Goal: Task Accomplishment & Management: Complete application form

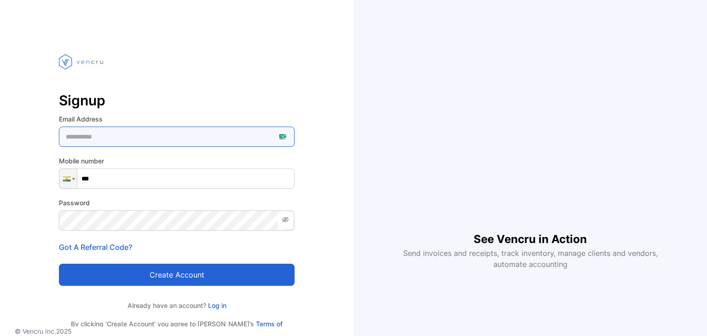
click at [280, 135] on Address-inputemail "email" at bounding box center [177, 137] width 236 height 20
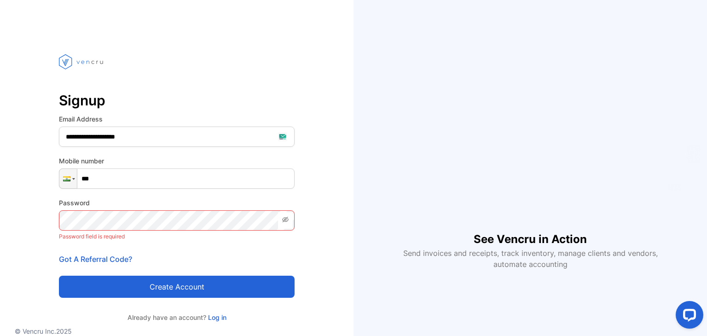
click at [279, 150] on form "Email Address Mobile number Phone *** Password Password field is required Confi…" at bounding box center [177, 206] width 236 height 184
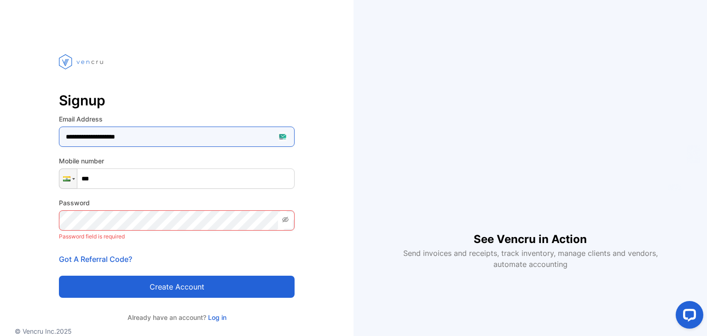
click at [276, 139] on Address-inputemail "email" at bounding box center [177, 137] width 236 height 20
click at [289, 133] on Address-inputemail "email" at bounding box center [177, 137] width 236 height 20
click at [286, 133] on Address-inputemail "email" at bounding box center [177, 137] width 236 height 20
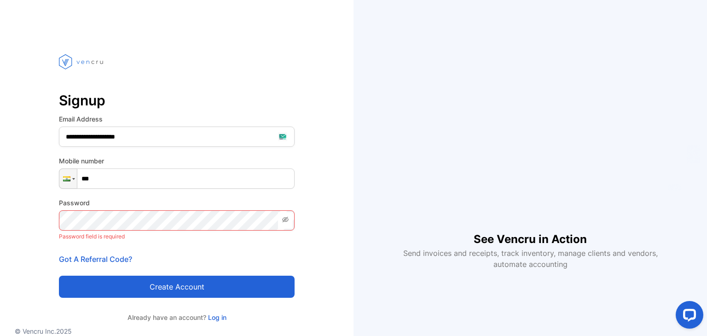
click at [204, 173] on input "***" at bounding box center [177, 178] width 236 height 20
type input "**********"
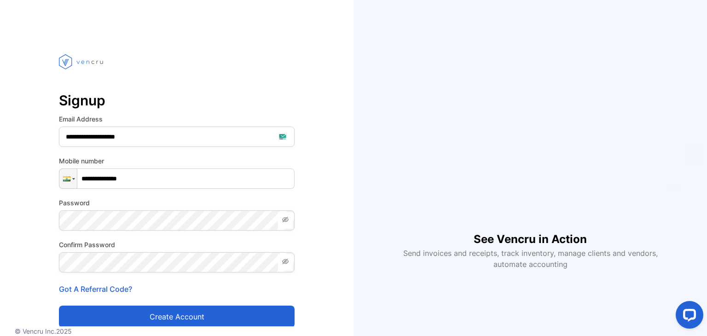
click at [286, 262] on icon at bounding box center [286, 262] width 2 height 2
click at [286, 262] on icon at bounding box center [285, 261] width 6 height 5
click at [198, 315] on button "Create account" at bounding box center [177, 317] width 236 height 22
click at [197, 315] on button "Create account" at bounding box center [177, 317] width 236 height 22
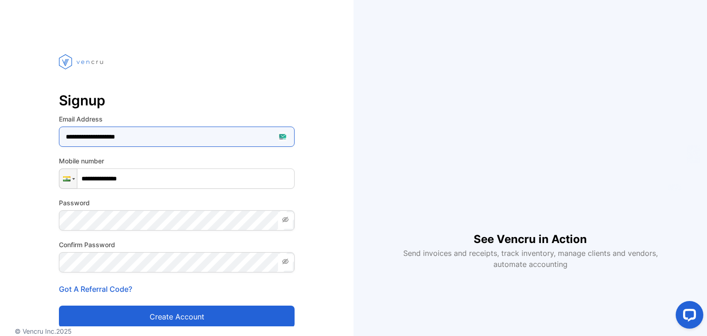
click at [279, 134] on Address-inputemail "email" at bounding box center [177, 137] width 236 height 20
click at [282, 135] on Address-inputemail "email" at bounding box center [177, 137] width 236 height 20
click at [267, 135] on Address-inputemail "email" at bounding box center [177, 137] width 236 height 20
paste Address-inputemail "email"
type Address-inputemail "**********"
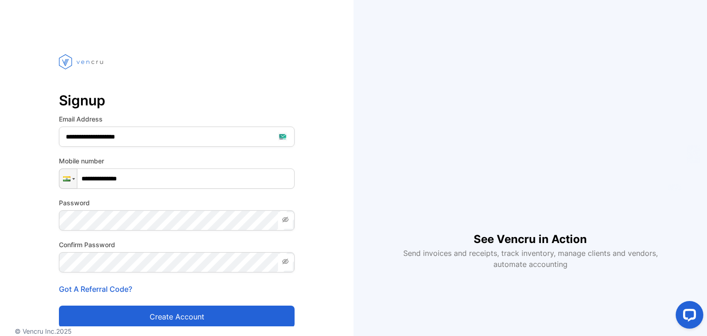
click at [215, 311] on button "Create account" at bounding box center [177, 317] width 236 height 22
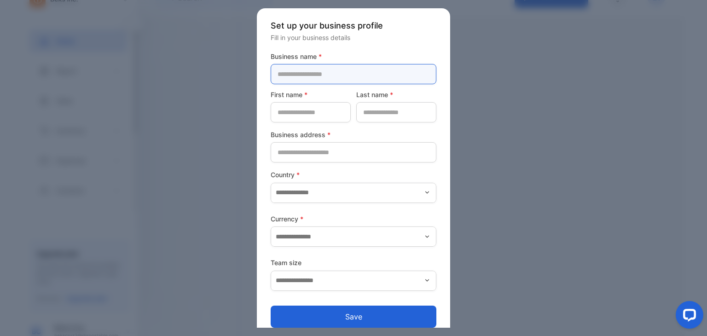
click at [341, 75] on name-inputcompanyname "text" at bounding box center [354, 74] width 166 height 20
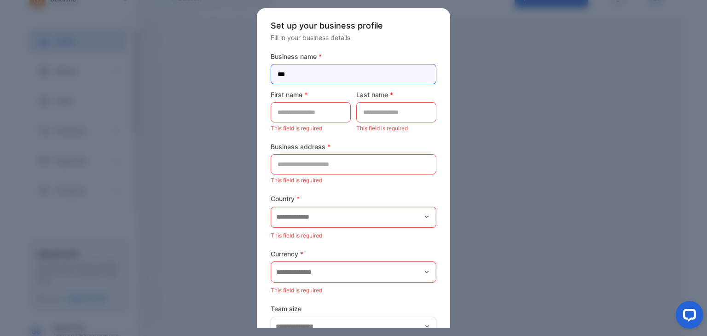
type name-inputcompanyname "***"
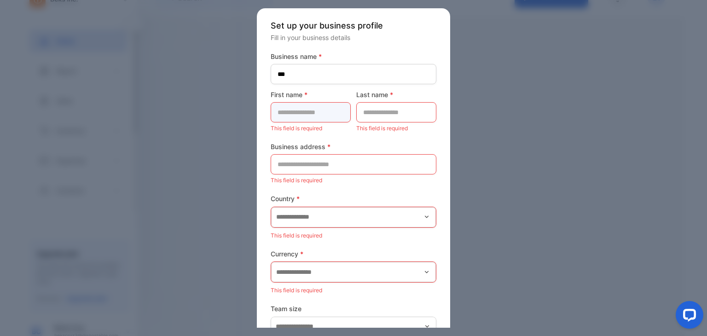
click at [329, 105] on name-inputfirstname "text" at bounding box center [311, 112] width 80 height 20
type name-inputfirstname "****"
click at [359, 114] on name-inputlastname "text" at bounding box center [396, 112] width 80 height 20
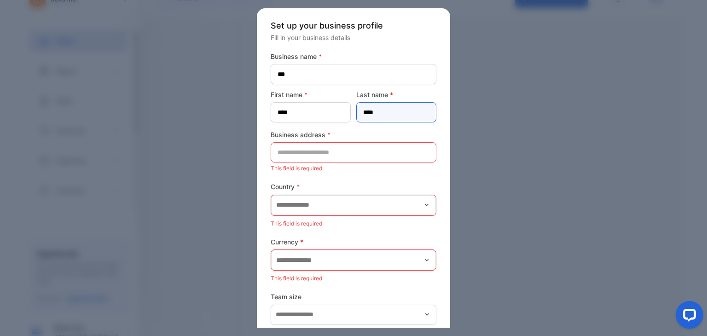
type name-inputlastname "****"
click at [330, 153] on address-inputaddress "text" at bounding box center [354, 152] width 166 height 20
click at [341, 155] on address-inputaddress "text" at bounding box center [354, 152] width 166 height 20
paste address-inputaddress "**********"
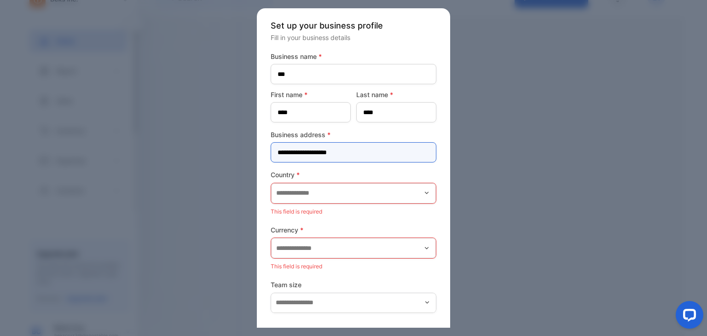
type address-inputaddress "**********"
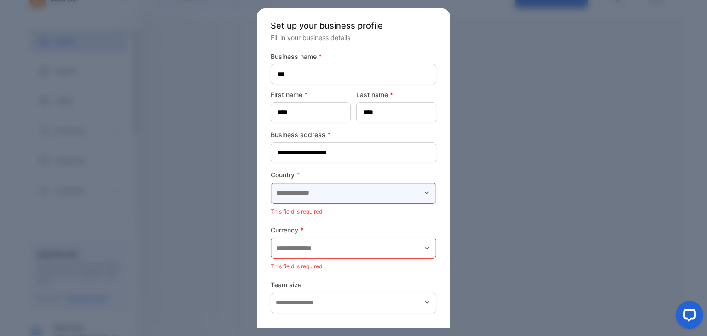
click at [322, 191] on input "text" at bounding box center [353, 193] width 165 height 20
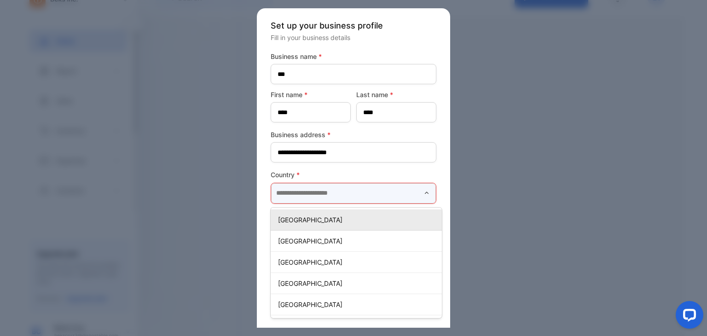
type input "*****"
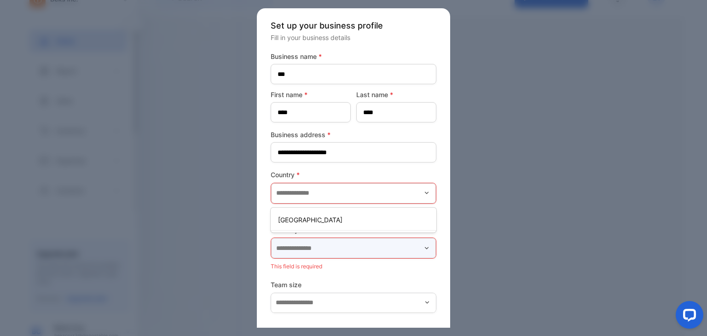
click at [289, 252] on input "text" at bounding box center [353, 248] width 165 height 20
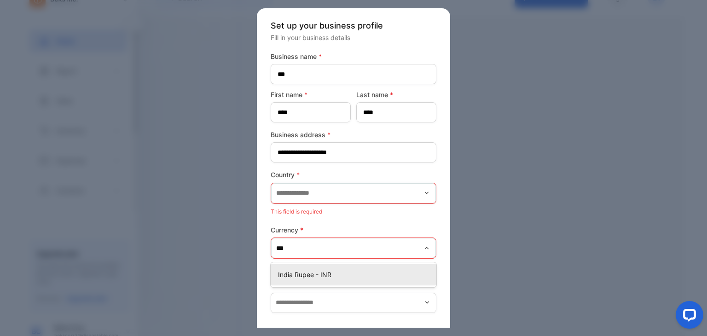
click at [301, 271] on p "India Rupee - INR" at bounding box center [355, 275] width 155 height 10
type input "**********"
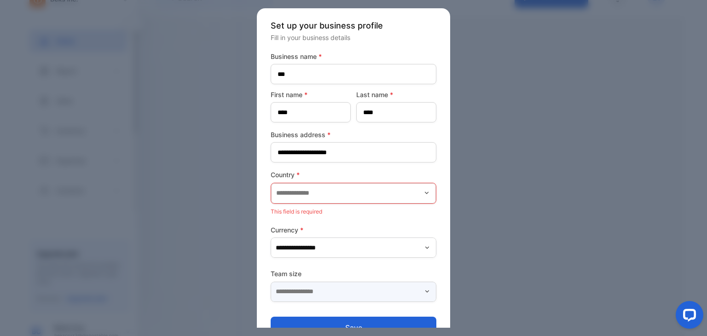
click at [299, 291] on input "text" at bounding box center [354, 292] width 166 height 20
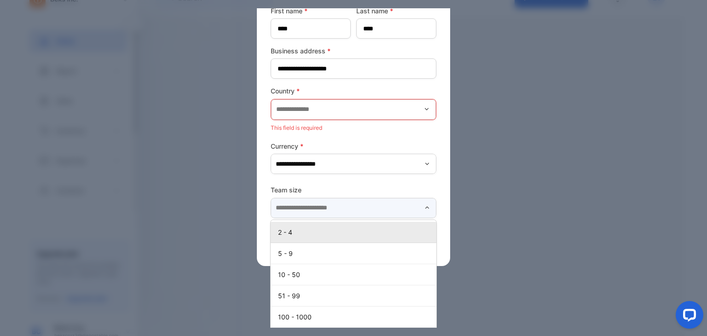
scroll to position [87, 0]
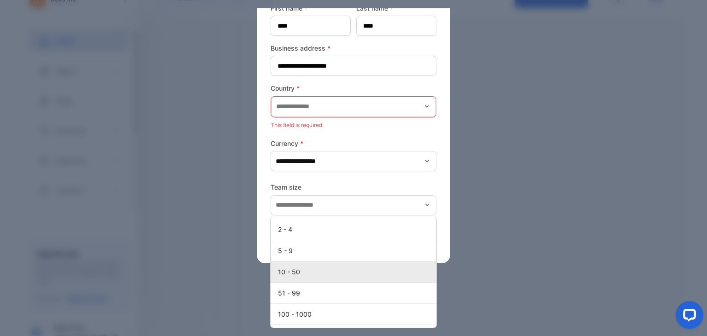
click at [304, 264] on li "10 - 50" at bounding box center [354, 271] width 166 height 21
type input "*******"
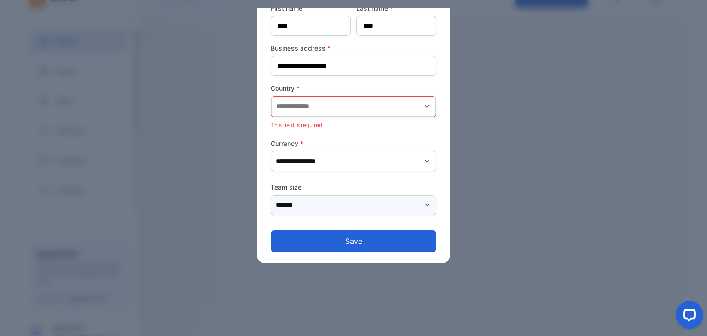
scroll to position [22, 0]
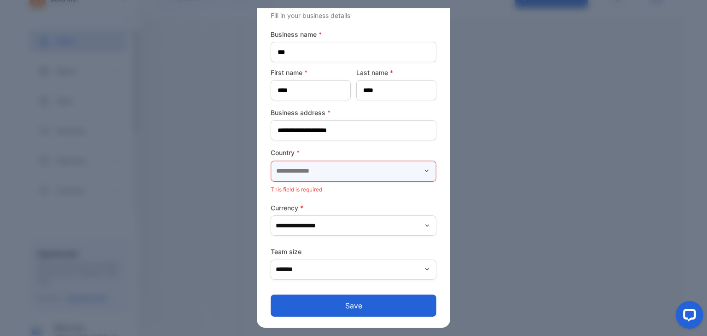
click at [334, 178] on input "text" at bounding box center [353, 171] width 165 height 20
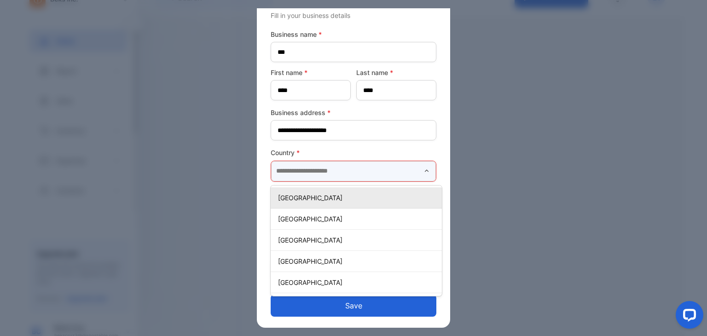
type input "*****"
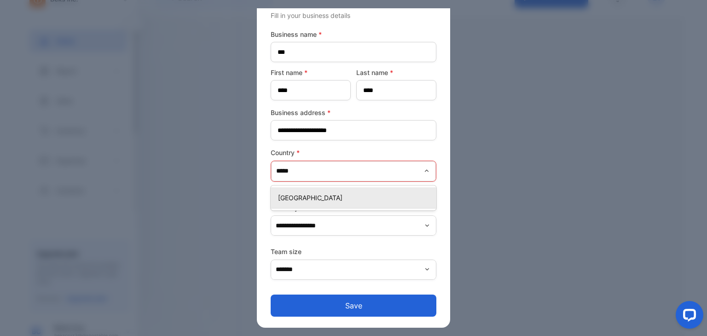
click at [330, 196] on p "[GEOGRAPHIC_DATA]" at bounding box center [355, 198] width 155 height 10
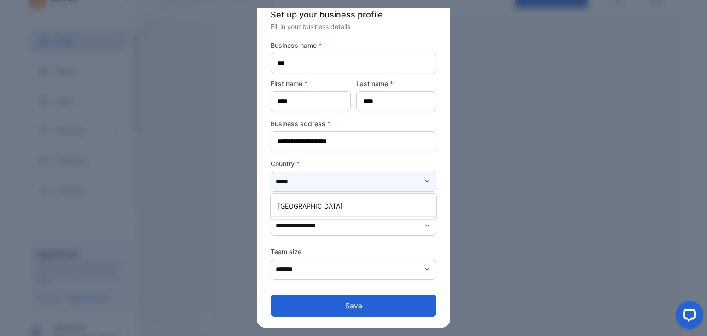
scroll to position [11, 0]
click at [318, 302] on button "Save" at bounding box center [354, 306] width 166 height 22
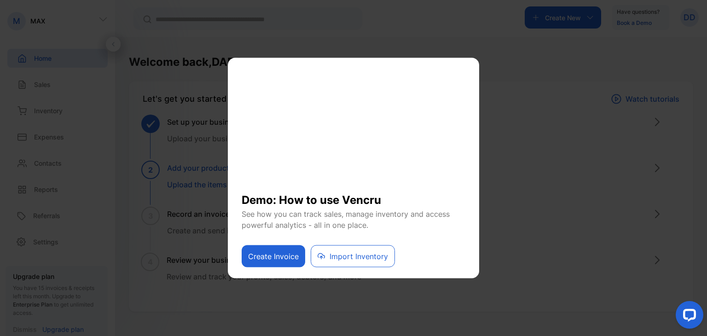
click at [290, 257] on button "Create Invoice" at bounding box center [274, 256] width 64 height 22
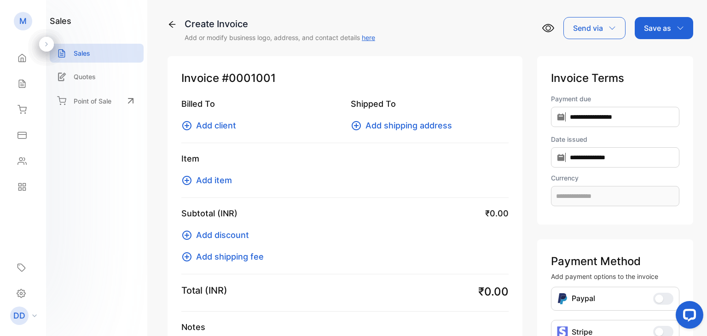
click at [216, 126] on span "Add client" at bounding box center [216, 125] width 40 height 12
drag, startPoint x: 79, startPoint y: 72, endPoint x: 61, endPoint y: 84, distance: 21.6
click at [79, 72] on p "Quotes" at bounding box center [85, 77] width 22 height 10
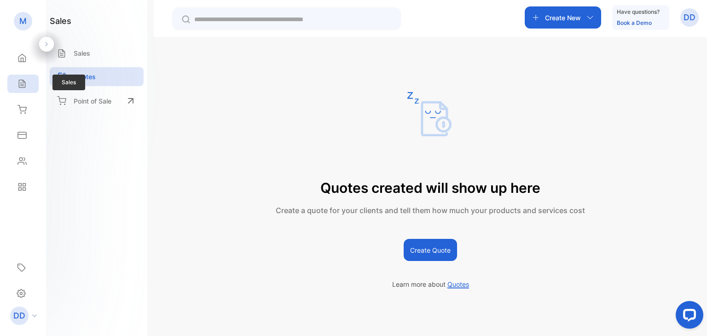
click at [17, 87] on div "Sales" at bounding box center [21, 83] width 12 height 9
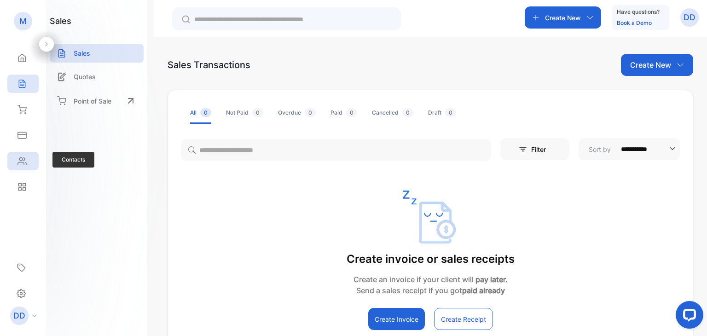
click at [29, 159] on div "Contacts" at bounding box center [22, 161] width 31 height 18
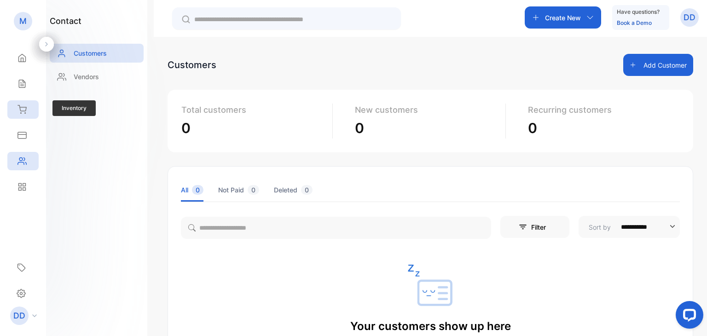
click at [22, 107] on icon at bounding box center [21, 109] width 9 height 9
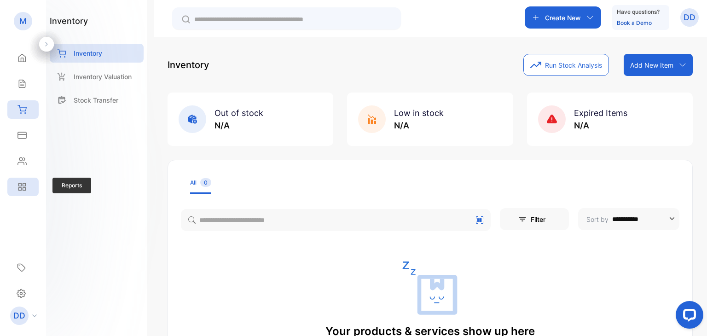
click at [26, 185] on icon at bounding box center [21, 186] width 9 height 9
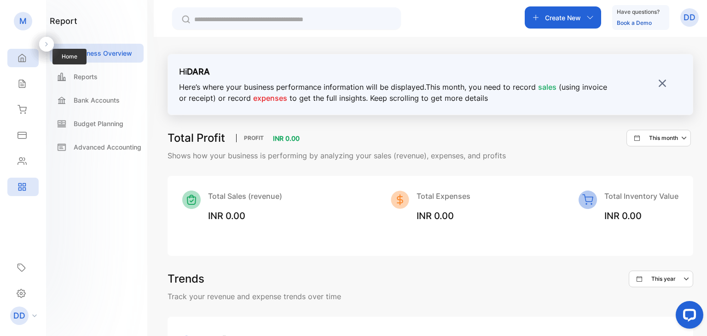
click at [25, 55] on icon at bounding box center [21, 57] width 9 height 9
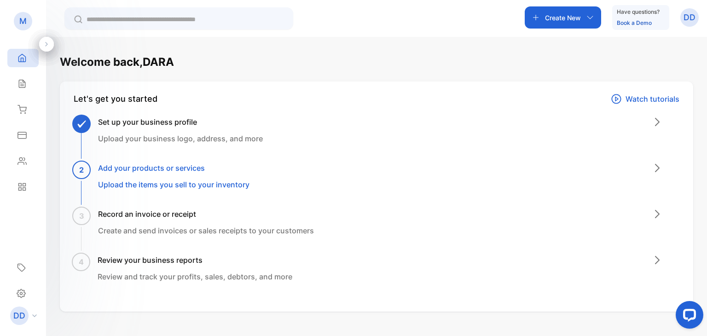
click at [42, 46] on div at bounding box center [46, 44] width 15 height 15
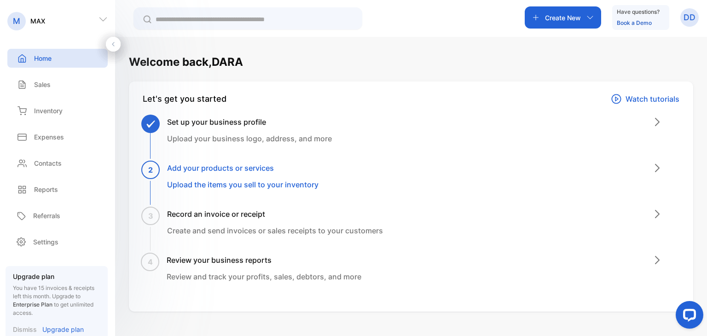
click at [212, 168] on h3 "Add your products or services" at bounding box center [242, 167] width 151 height 11
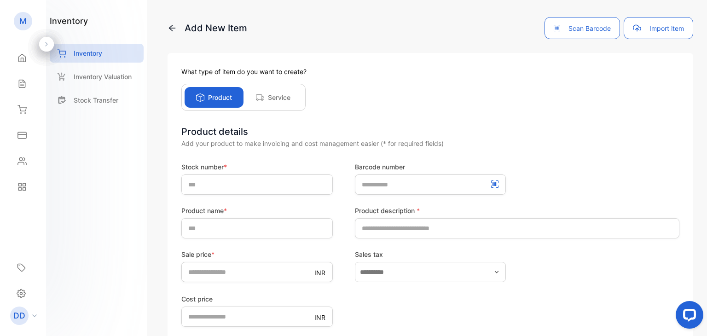
click at [264, 102] on div "Service" at bounding box center [272, 97] width 59 height 21
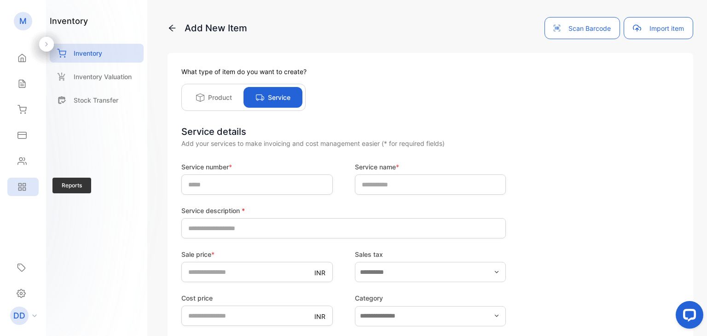
click at [26, 188] on icon at bounding box center [21, 186] width 9 height 9
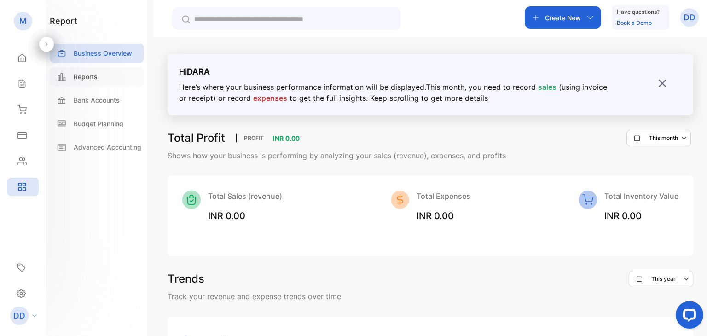
click at [99, 75] on div "Reports" at bounding box center [97, 76] width 94 height 19
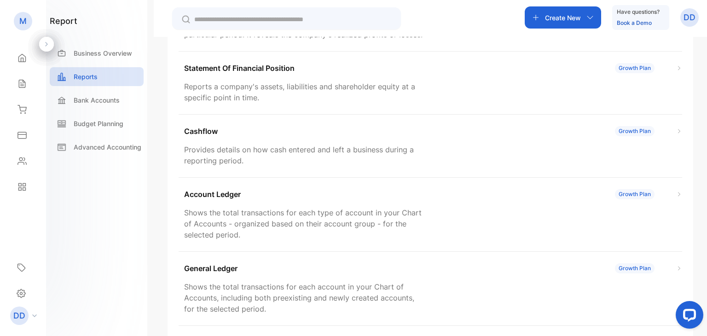
scroll to position [260, 0]
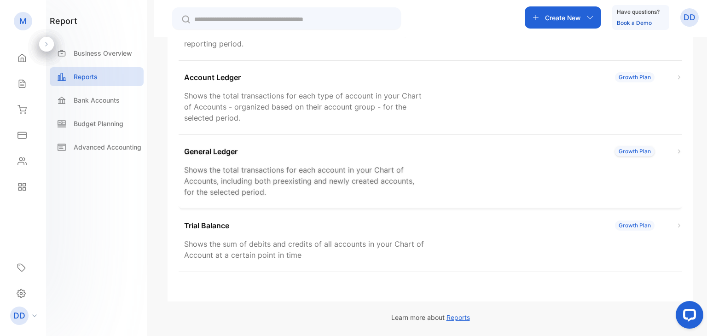
click at [626, 148] on div "Growth Plan" at bounding box center [635, 151] width 40 height 10
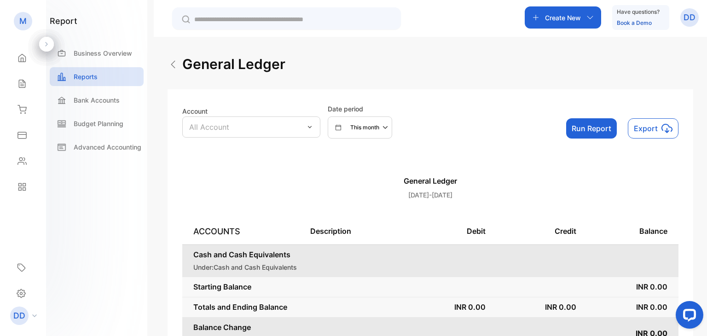
click at [636, 127] on p "Export" at bounding box center [646, 128] width 24 height 11
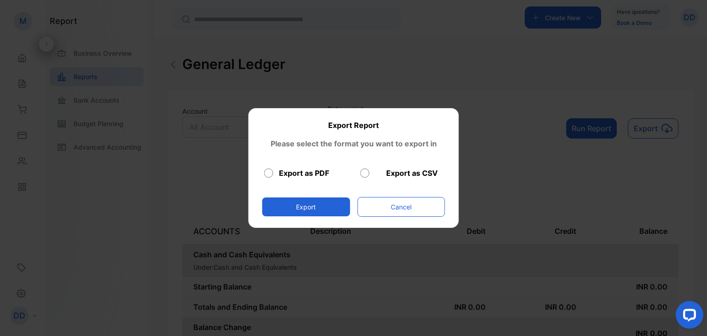
click at [334, 204] on button "Export" at bounding box center [306, 206] width 88 height 19
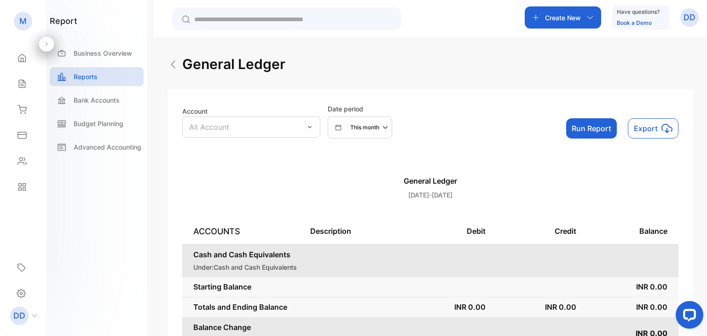
click at [366, 131] on p "This month" at bounding box center [364, 127] width 29 height 8
click at [117, 122] on p "Budget Planning" at bounding box center [99, 124] width 50 height 10
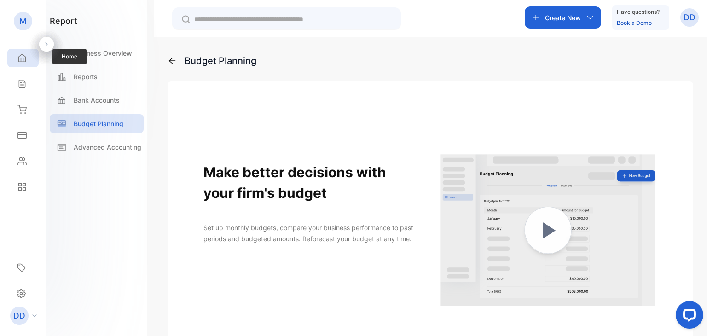
click at [33, 50] on div "Home" at bounding box center [22, 58] width 31 height 18
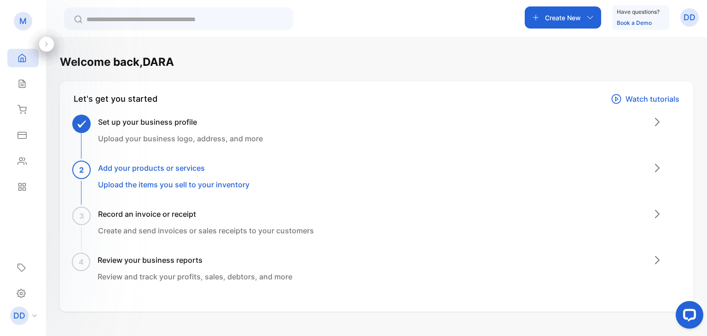
click at [168, 169] on h3 "Add your products or services" at bounding box center [173, 167] width 151 height 11
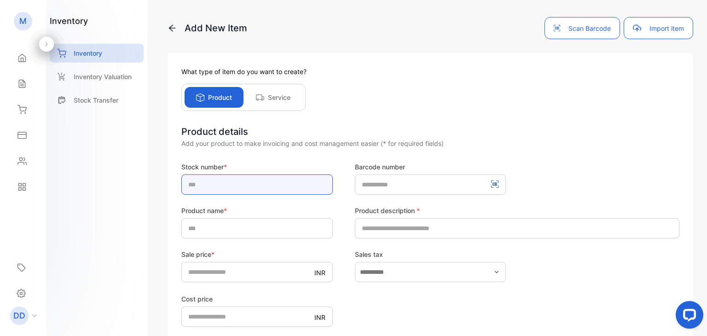
click at [227, 185] on input "text" at bounding box center [256, 184] width 151 height 20
click at [270, 100] on p "Service" at bounding box center [279, 97] width 23 height 10
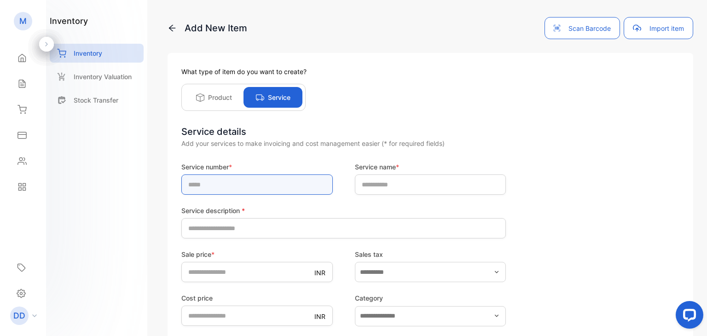
click at [229, 183] on input "text" at bounding box center [256, 184] width 151 height 20
click at [219, 167] on label "Service number *" at bounding box center [256, 167] width 151 height 10
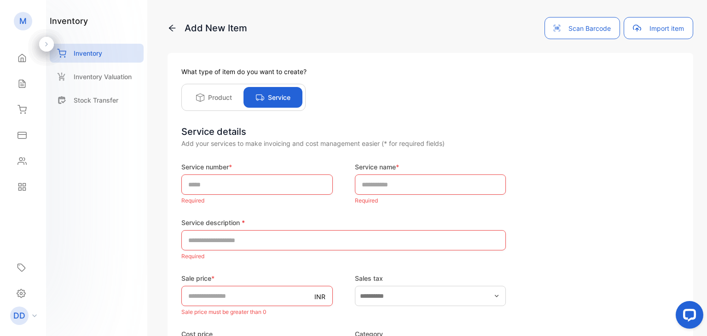
click at [219, 167] on label "Service number *" at bounding box center [256, 167] width 151 height 10
click at [13, 292] on div "Settings" at bounding box center [23, 293] width 28 height 19
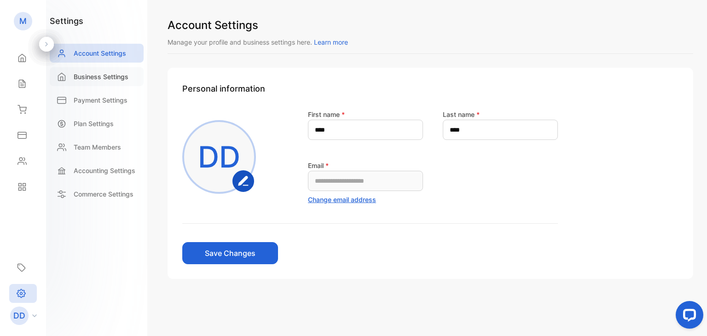
click at [114, 72] on p "Business Settings" at bounding box center [101, 77] width 55 height 10
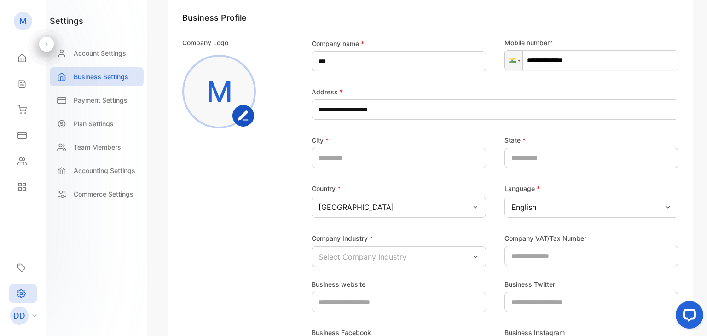
scroll to position [9, 0]
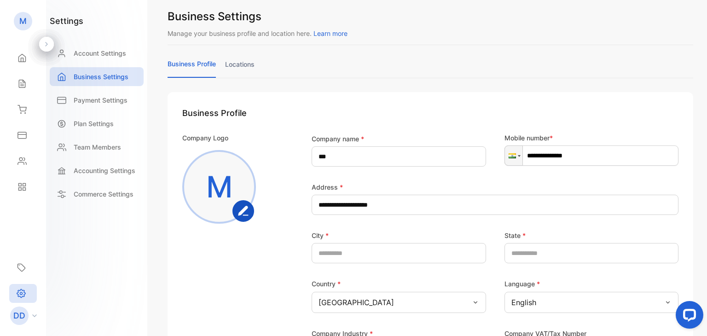
click at [233, 66] on link "locations" at bounding box center [239, 68] width 29 height 18
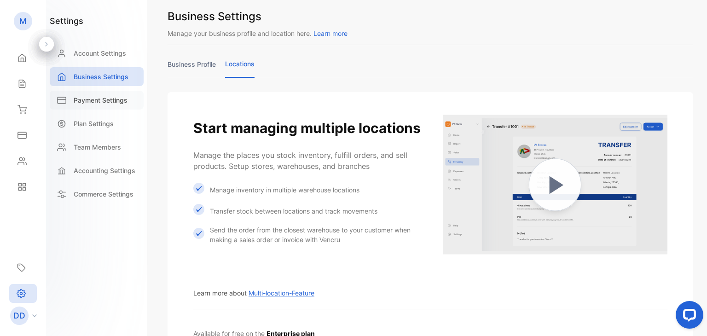
click at [109, 101] on p "Payment Settings" at bounding box center [101, 100] width 54 height 10
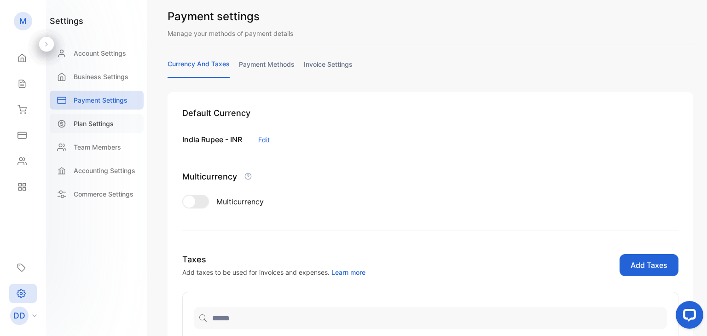
click at [121, 118] on div "Plan Settings" at bounding box center [97, 123] width 94 height 19
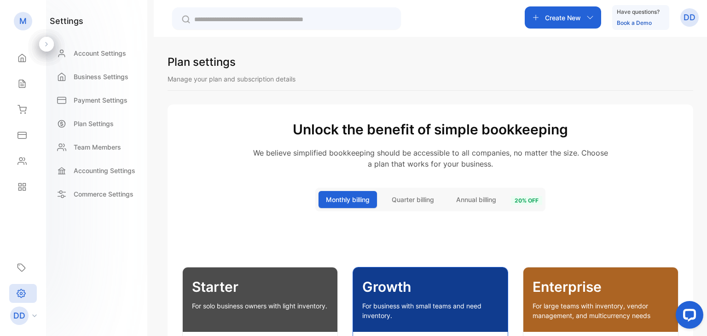
click at [265, 284] on p "Starter" at bounding box center [260, 287] width 136 height 21
